Goal: Task Accomplishment & Management: Manage account settings

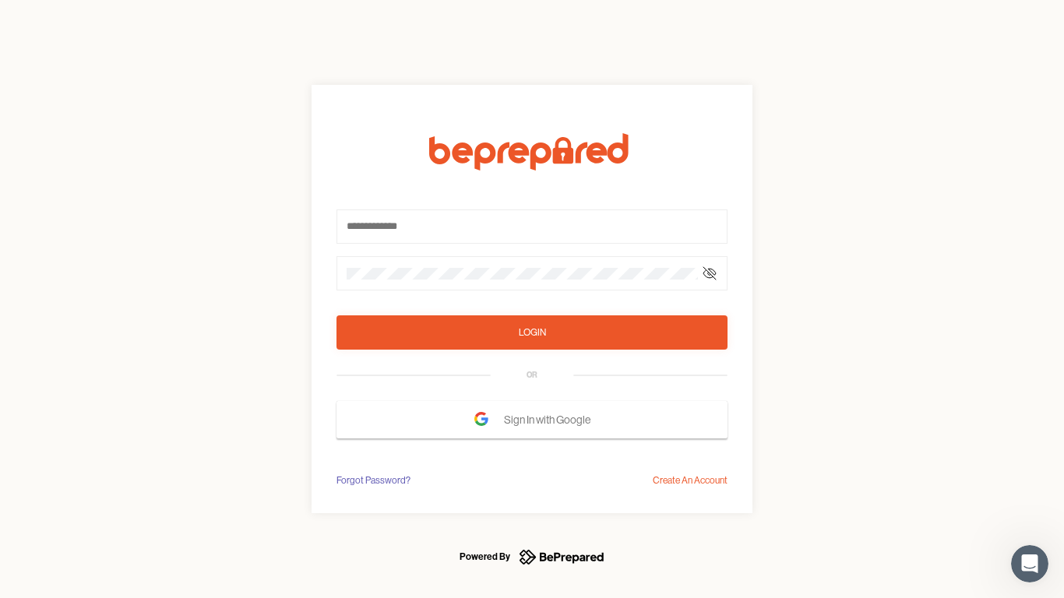
click at [532, 299] on form "Login OR Sign In with Google" at bounding box center [531, 285] width 391 height 305
click at [709, 273] on icon at bounding box center [709, 273] width 12 height 12
click at [532, 332] on div "Login" at bounding box center [532, 333] width 27 height 16
click at [532, 420] on span "Sign In with Google" at bounding box center [551, 420] width 94 height 28
click at [372, 480] on div "Forgot Password?" at bounding box center [373, 481] width 74 height 16
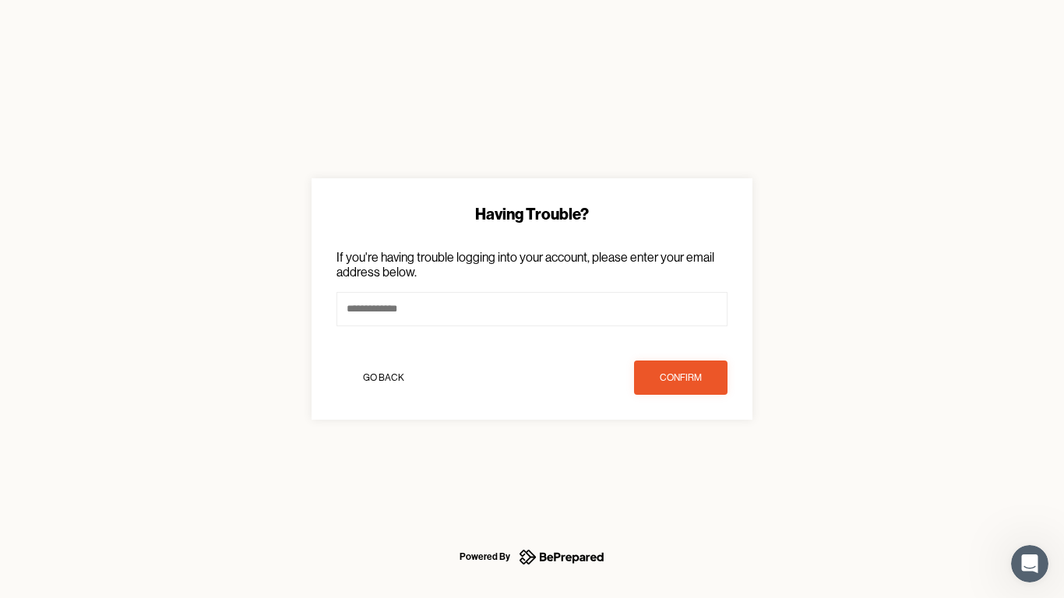
click at [690, 480] on div "Having Trouble? If you're having trouble logging into your account, please ente…" at bounding box center [532, 299] width 1064 height 598
click at [1029, 564] on icon "Open Intercom Messenger" at bounding box center [1030, 564] width 26 height 26
